Goal: Task Accomplishment & Management: Use online tool/utility

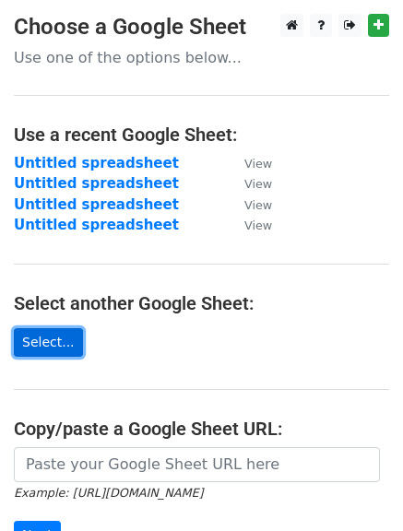
click at [40, 344] on link "Select..." at bounding box center [48, 342] width 69 height 29
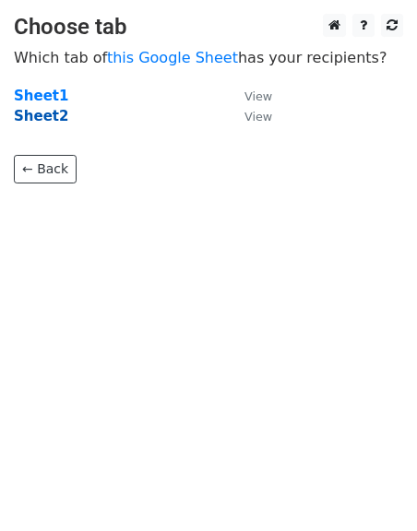
click at [42, 114] on strong "Sheet2" at bounding box center [41, 116] width 54 height 17
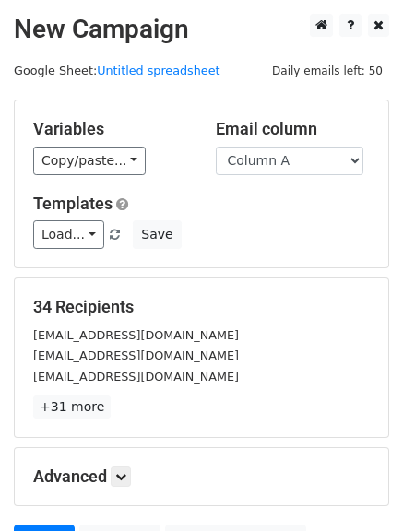
click at [142, 370] on small "ikkhamis@gmail.com" at bounding box center [136, 377] width 206 height 14
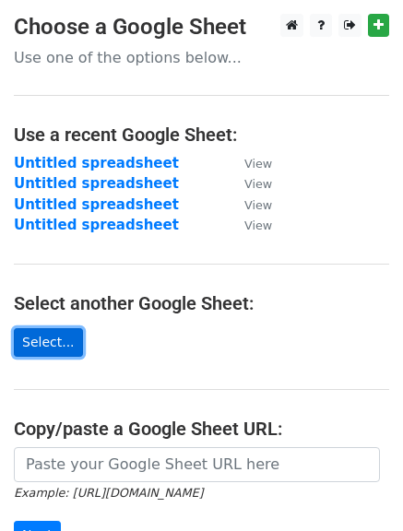
click at [54, 344] on link "Select..." at bounding box center [48, 342] width 69 height 29
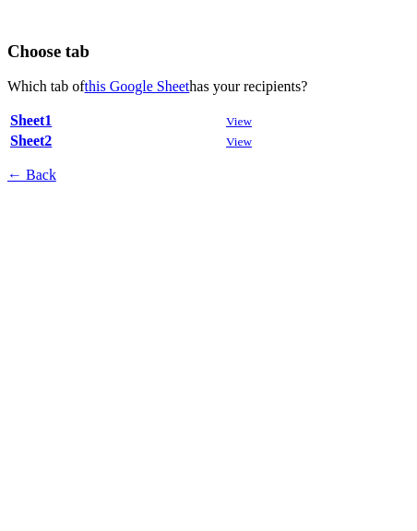
click at [34, 133] on strong "Sheet2" at bounding box center [30, 141] width 41 height 16
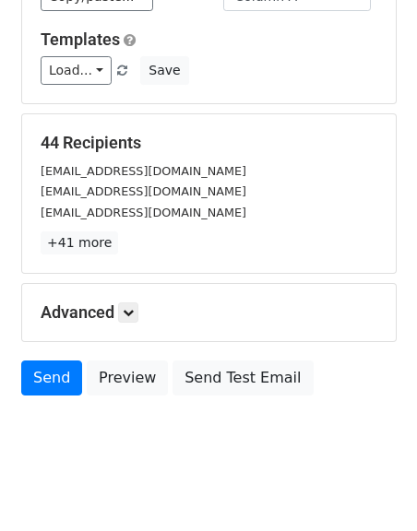
scroll to position [169, 0]
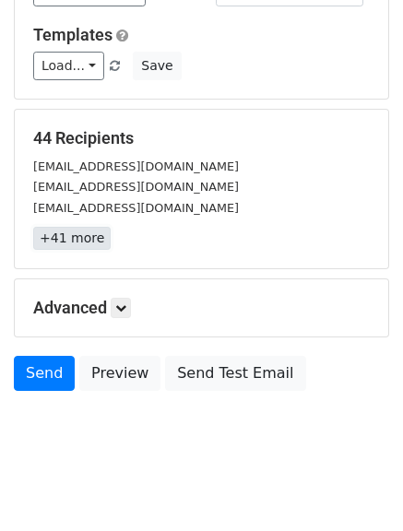
click at [80, 238] on link "+41 more" at bounding box center [71, 238] width 77 height 23
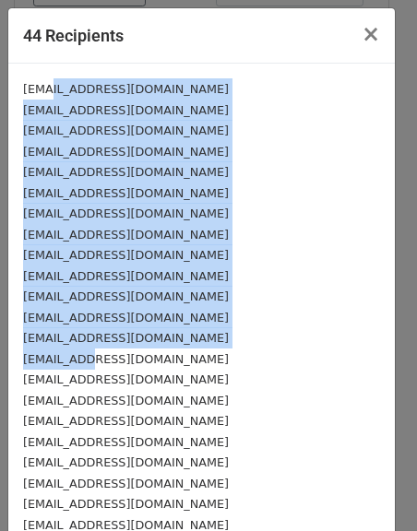
drag, startPoint x: 41, startPoint y: 77, endPoint x: 88, endPoint y: 360, distance: 286.8
click at [243, 187] on div "mhsaeed@gmail.com" at bounding box center [201, 192] width 357 height 21
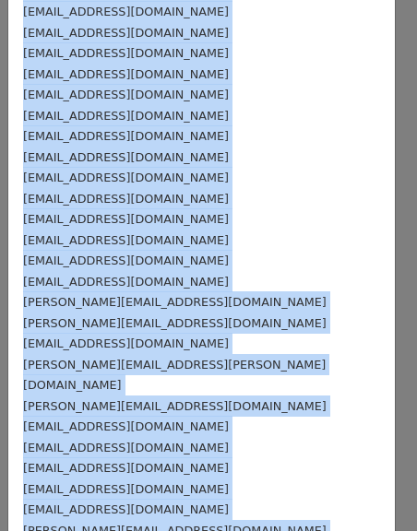
scroll to position [548, 0]
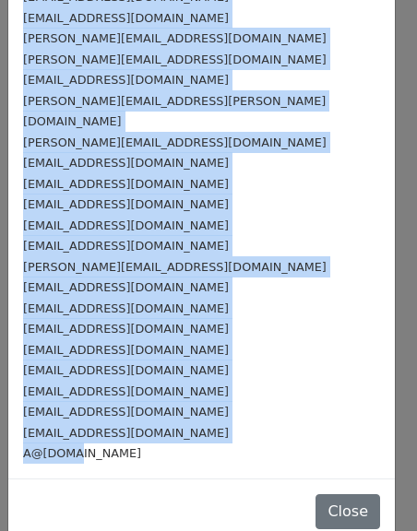
drag, startPoint x: 18, startPoint y: 87, endPoint x: 76, endPoint y: 447, distance: 364.9
copy div "felborno@emaae.ae shanib154@gmail.com ikkhamis@gmail.com albadrmohd@gmail.com a…"
